Goal: Transaction & Acquisition: Subscribe to service/newsletter

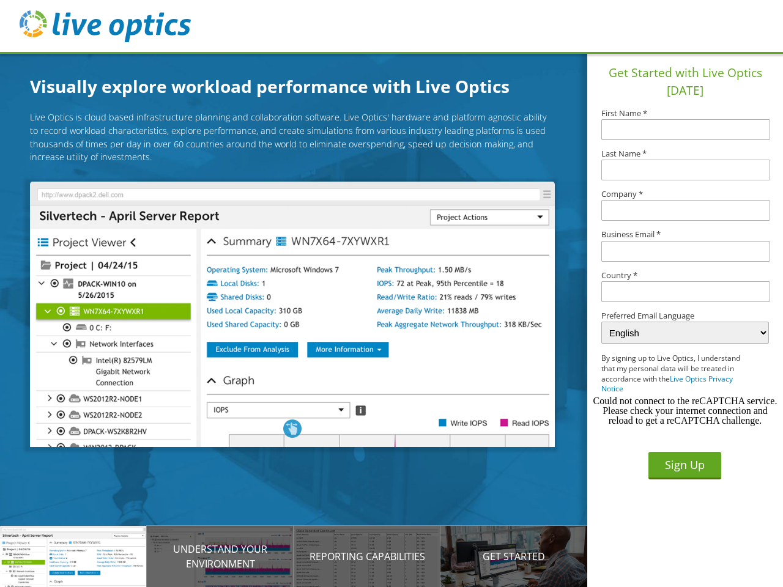
click at [301, 316] on img at bounding box center [292, 314] width 524 height 265
click at [73, 556] on p "Introducing Live Optics" at bounding box center [73, 556] width 147 height 15
click at [220, 556] on p "Understand your environment" at bounding box center [220, 556] width 147 height 29
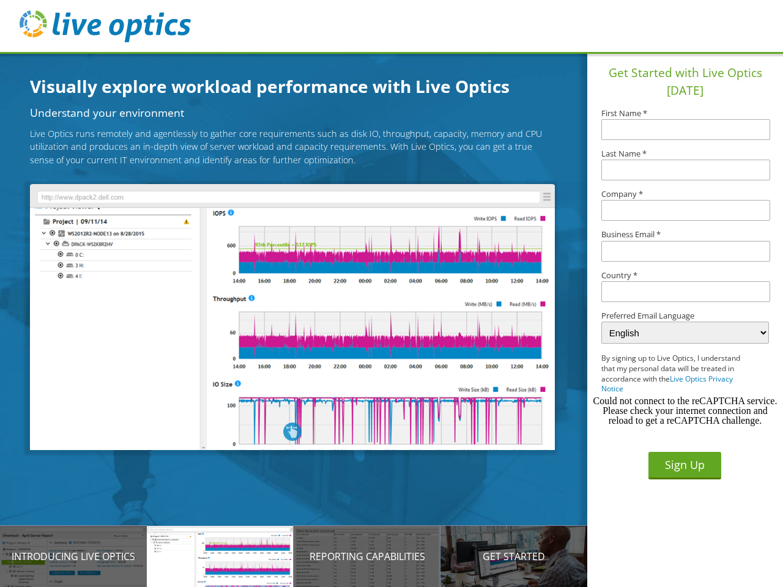
click at [367, 556] on p "Reporting Capabilities" at bounding box center [366, 556] width 147 height 15
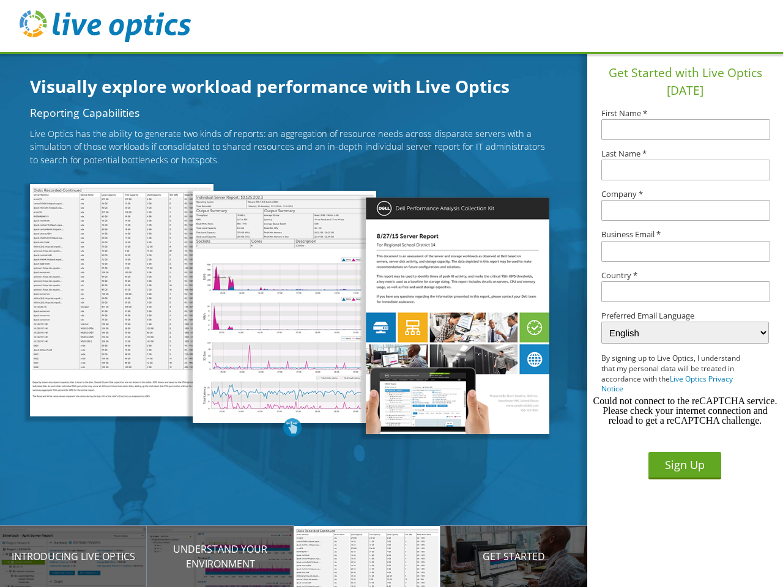
click at [514, 556] on p "Get Started" at bounding box center [513, 556] width 147 height 15
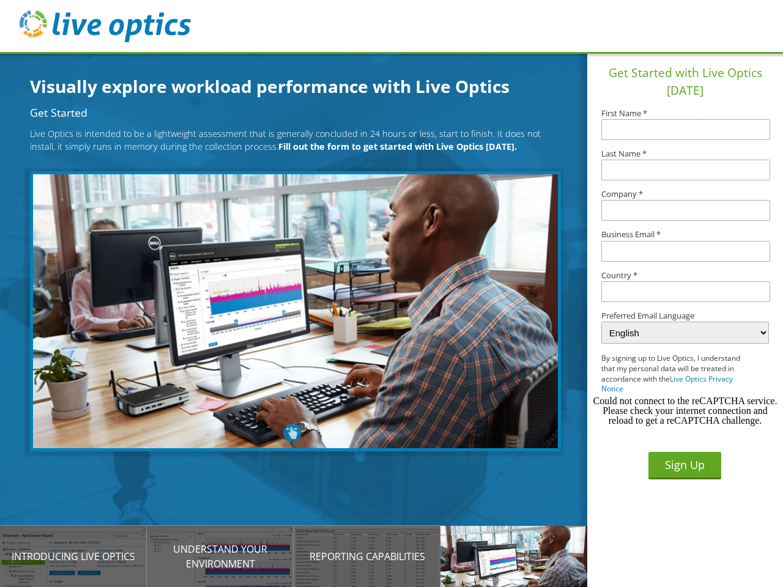
click at [685, 292] on input "text" at bounding box center [685, 291] width 169 height 21
click at [684, 465] on button "Sign Up" at bounding box center [684, 466] width 73 height 28
click at [685, 411] on div "Could not connect to the reCAPTCHA service. Please check your internet connecti…" at bounding box center [685, 410] width 186 height 29
